Goal: Task Accomplishment & Management: Manage account settings

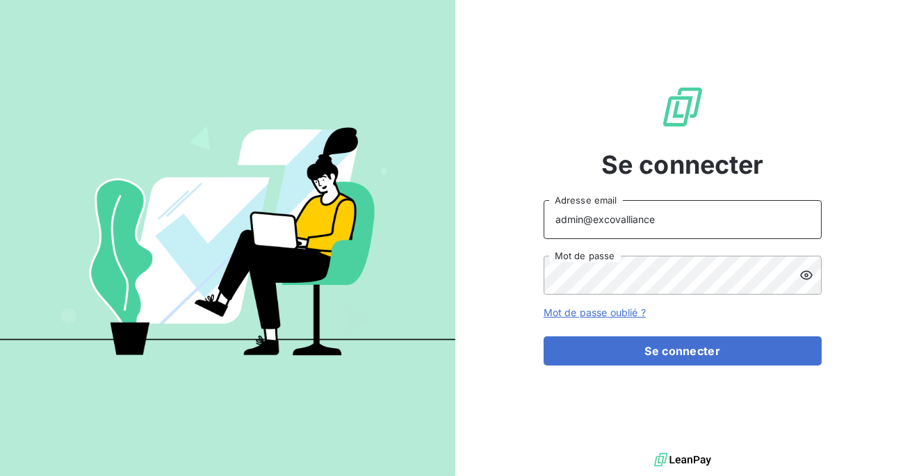
click at [657, 220] on input "admin@excovalliance" at bounding box center [683, 219] width 278 height 39
click at [544, 337] on button "Se connecter" at bounding box center [683, 351] width 278 height 29
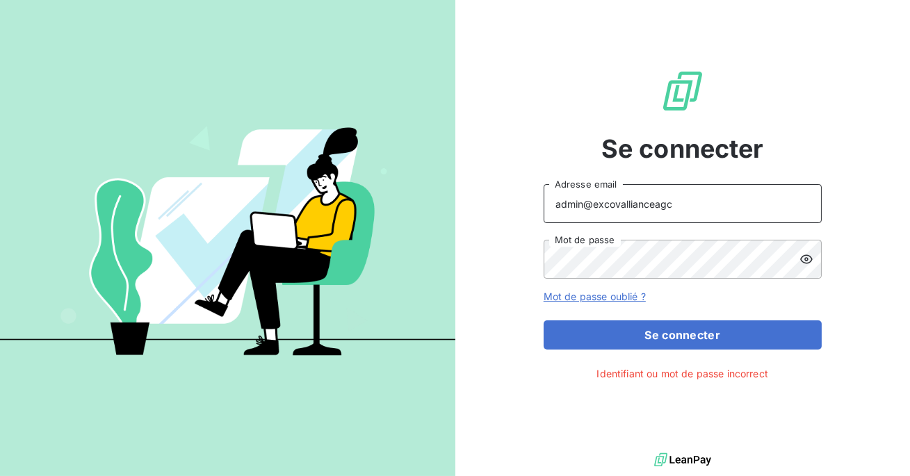
click at [544, 321] on button "Se connecter" at bounding box center [683, 335] width 278 height 29
type input "admin@excovallianceacg"
click at [544, 321] on button "Se connecter" at bounding box center [683, 335] width 278 height 29
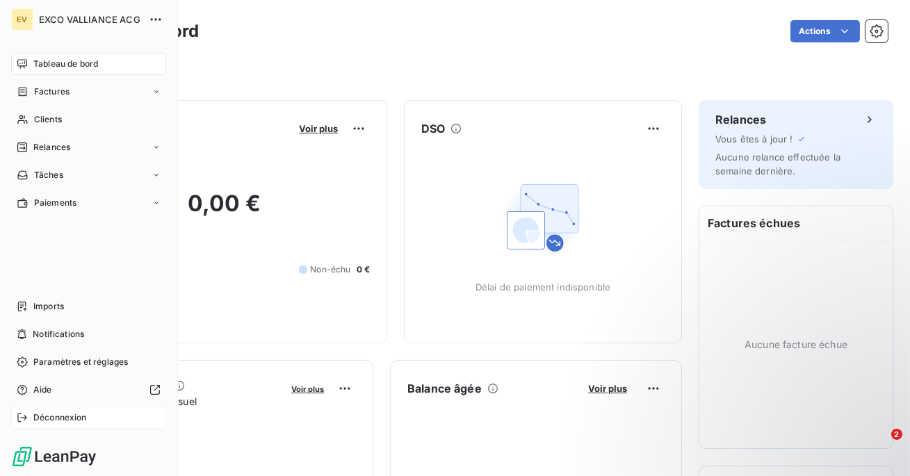
click at [38, 412] on span "Déconnexion" at bounding box center [60, 418] width 54 height 13
